Goal: Complete application form

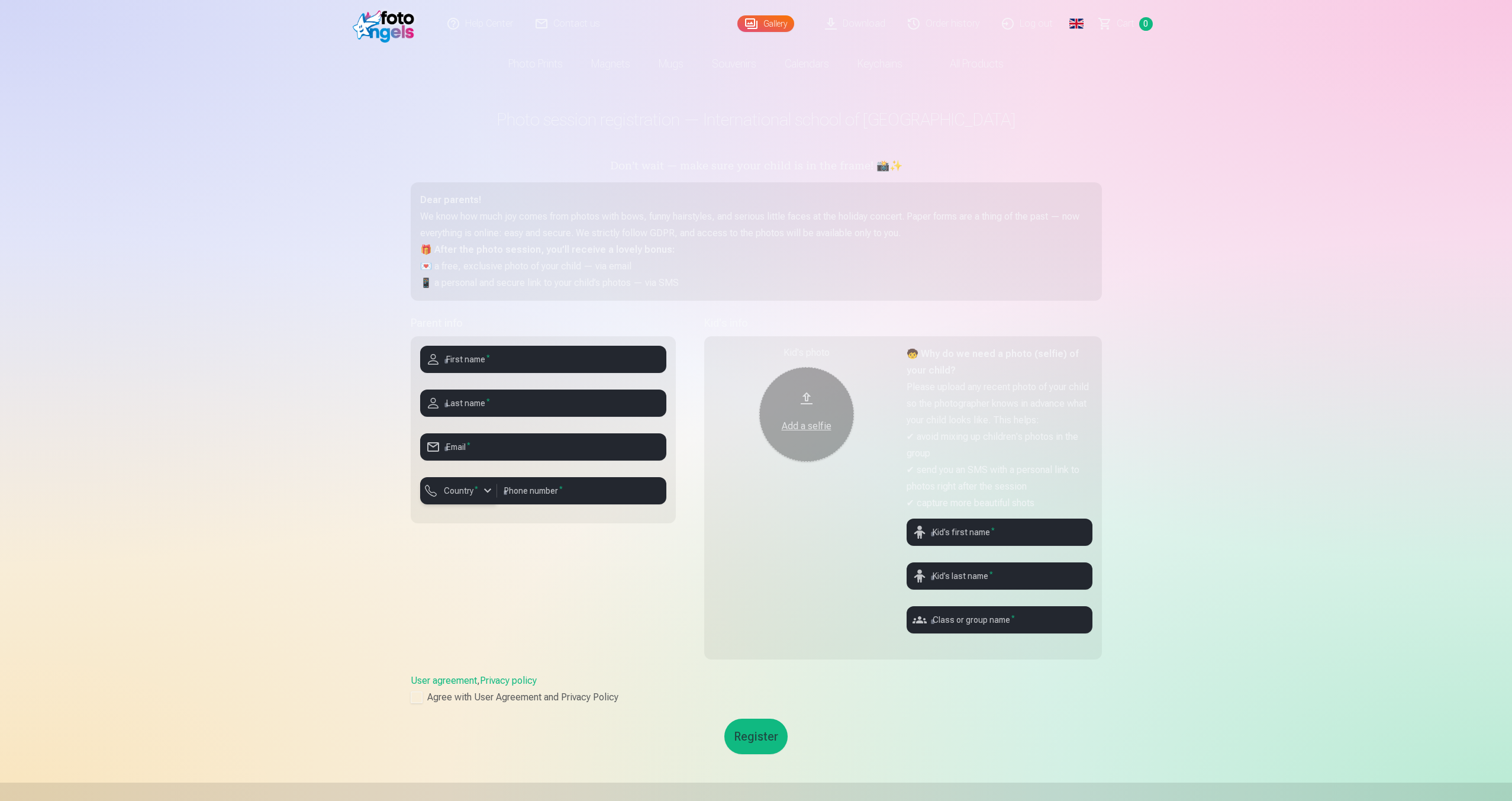
click at [488, 490] on div "button" at bounding box center [487, 491] width 14 height 14
click at [454, 507] on div at bounding box center [458, 509] width 77 height 10
click at [451, 495] on label "Country *" at bounding box center [461, 491] width 44 height 11
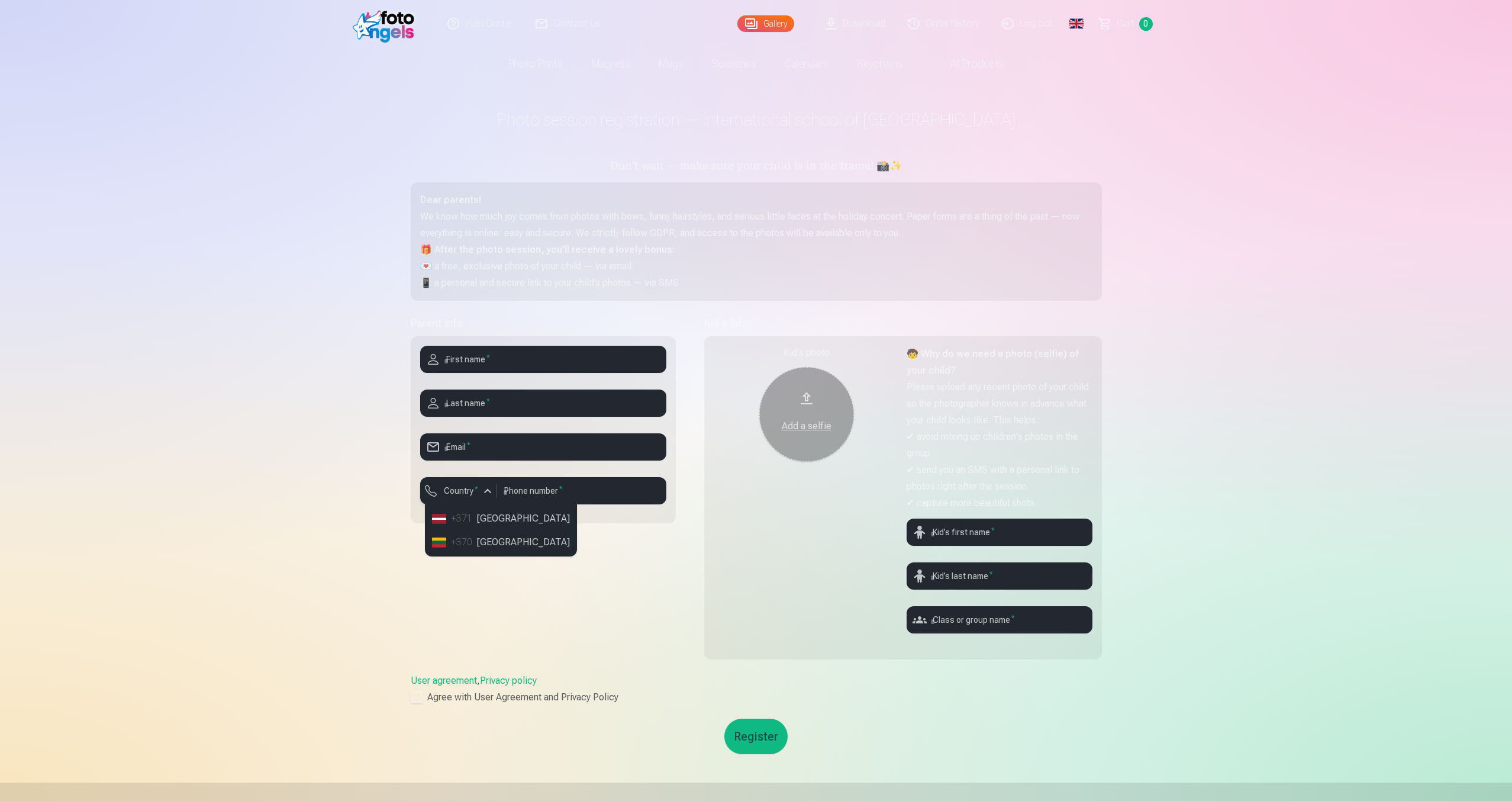
click at [451, 495] on label "Country *" at bounding box center [461, 491] width 44 height 11
click at [487, 541] on li "+370 Lithuania" at bounding box center [501, 541] width 148 height 24
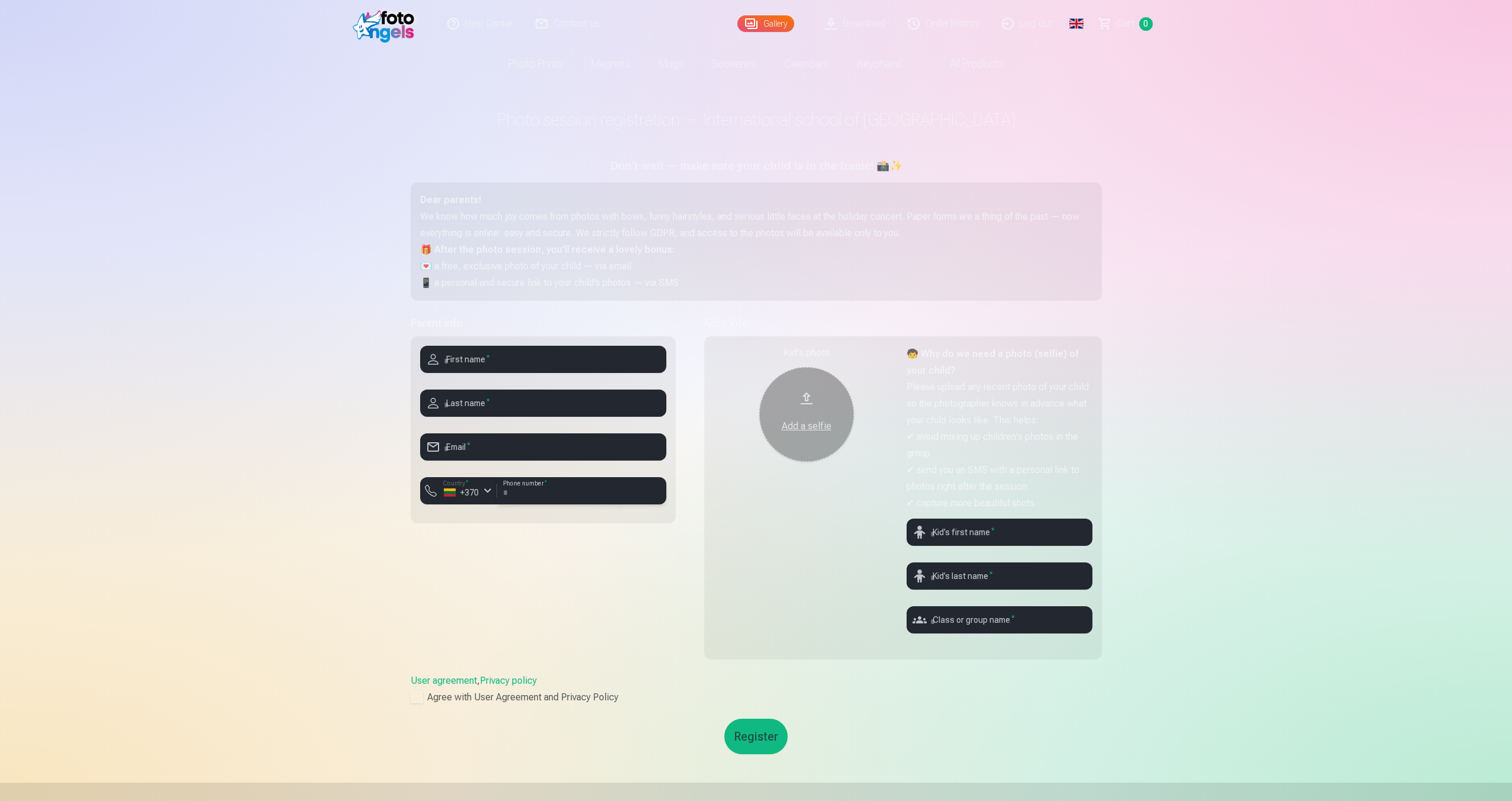
click at [550, 494] on input "number" at bounding box center [582, 491] width 170 height 27
click at [542, 492] on input "number" at bounding box center [582, 491] width 170 height 27
click at [457, 485] on label "Country *" at bounding box center [455, 483] width 34 height 9
click at [490, 528] on li "+371 Latvia" at bounding box center [513, 518] width 171 height 24
click at [468, 486] on label "Country *" at bounding box center [455, 483] width 34 height 9
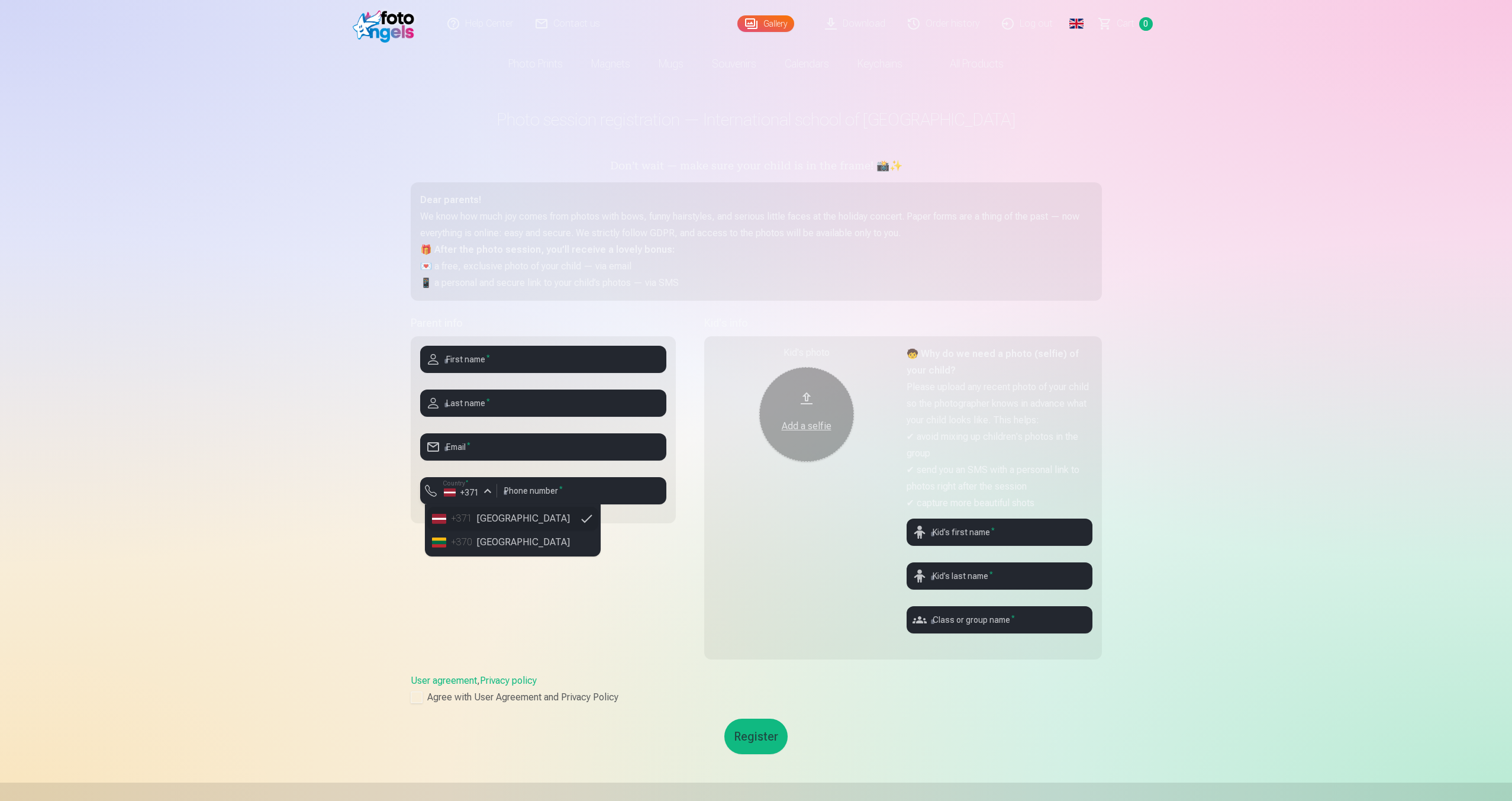
click at [468, 486] on label "Country *" at bounding box center [455, 483] width 34 height 9
click at [386, 470] on div "Help Center Contact us Gallery Download Order history Log out Global Latvian (l…" at bounding box center [756, 554] width 1512 height 1108
